Goal: Task Accomplishment & Management: Complete application form

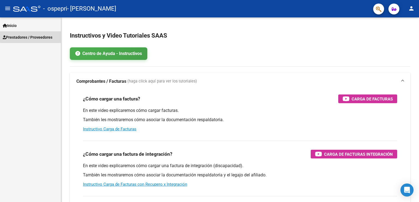
click at [47, 37] on span "Prestadores / Proveedores" at bounding box center [28, 37] width 50 height 6
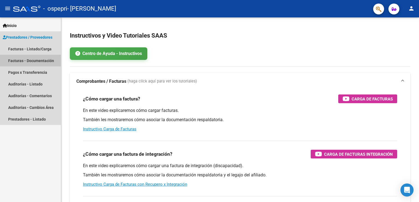
click at [40, 60] on link "Facturas - Documentación" at bounding box center [30, 61] width 61 height 12
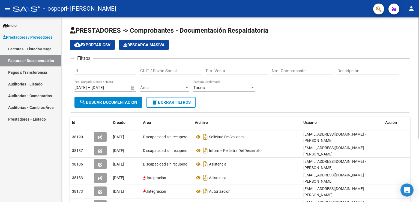
click at [416, 167] on div "PRESTADORES -> Comprobantes - Documentación Respaldatoria cloud_download Export…" at bounding box center [240, 158] width 358 height 282
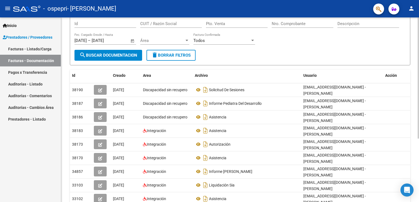
scroll to position [55, 0]
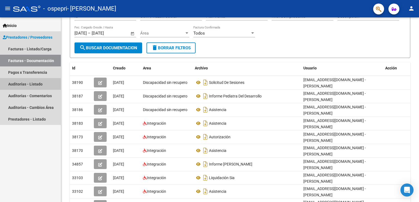
click at [41, 82] on link "Auditorías - Listado" at bounding box center [30, 84] width 61 height 12
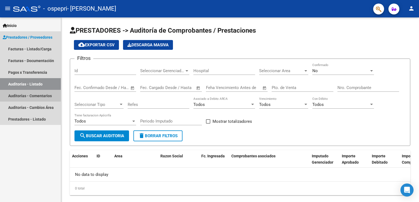
click at [38, 97] on link "Auditorías - Comentarios" at bounding box center [30, 96] width 61 height 12
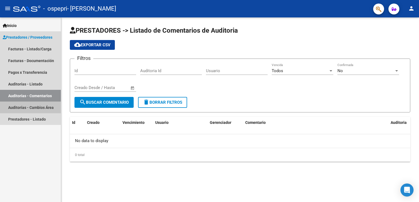
click at [34, 110] on link "Auditorías - Cambios Área" at bounding box center [30, 108] width 61 height 12
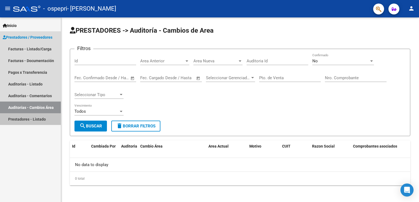
click at [32, 118] on link "Prestadores - Listado" at bounding box center [30, 119] width 61 height 12
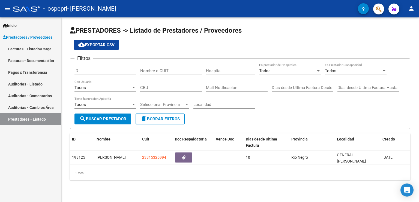
click at [44, 62] on link "Facturas - Documentación" at bounding box center [30, 61] width 61 height 12
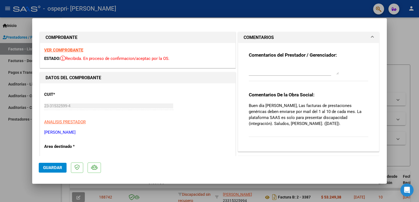
click at [398, 25] on div at bounding box center [209, 101] width 419 height 202
type input "$ 0,00"
